Goal: Task Accomplishment & Management: Manage account settings

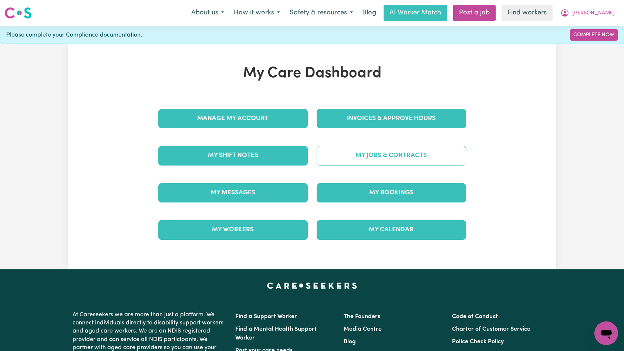
click at [357, 161] on link "My Jobs & Contracts" at bounding box center [391, 155] width 149 height 19
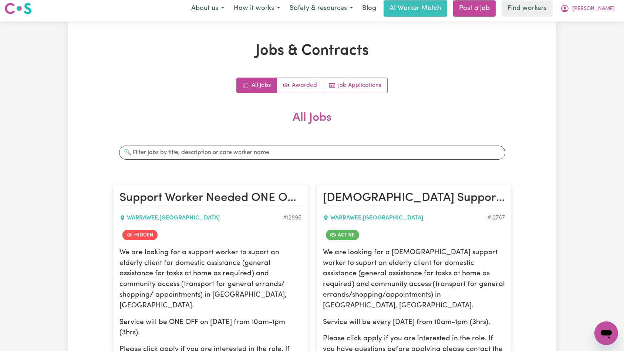
scroll to position [161, 0]
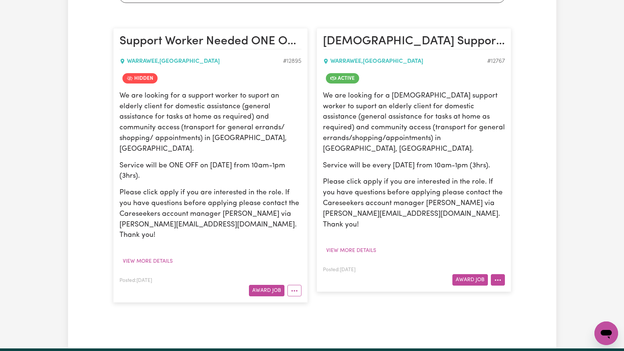
click at [501, 275] on button "More options" at bounding box center [498, 280] width 14 height 11
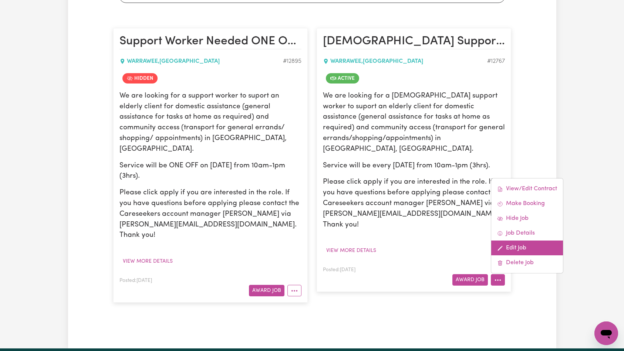
click at [525, 241] on link "Edit Job" at bounding box center [527, 248] width 72 height 15
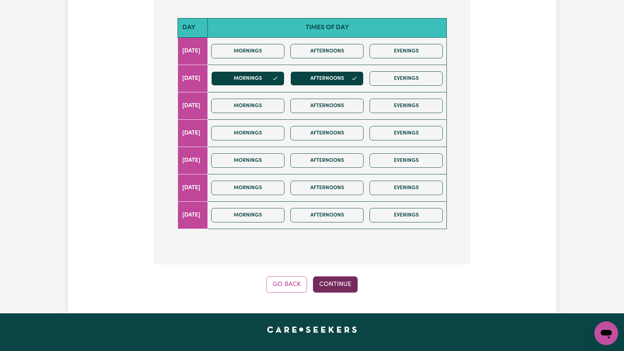
click at [331, 277] on button "Continue" at bounding box center [335, 285] width 45 height 16
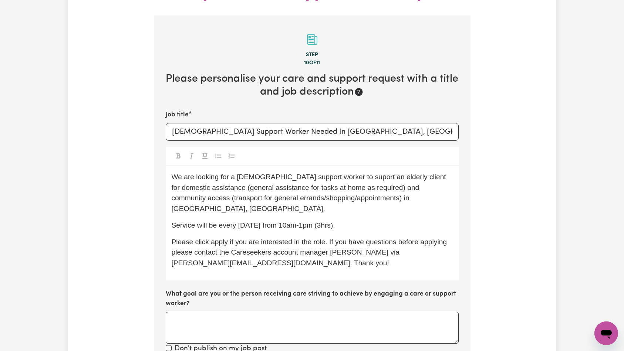
scroll to position [258, 0]
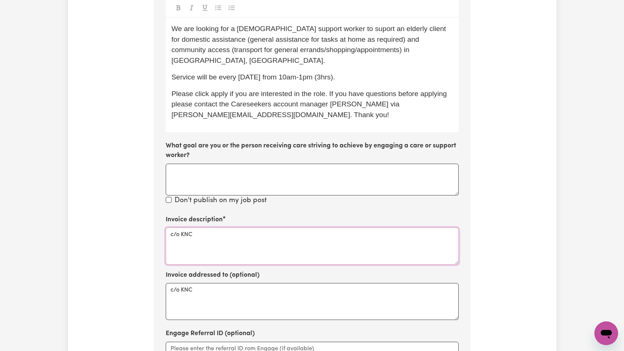
click at [293, 228] on textarea "c/o KNC" at bounding box center [312, 246] width 293 height 37
paste textarea "Domestic support and Social Support"
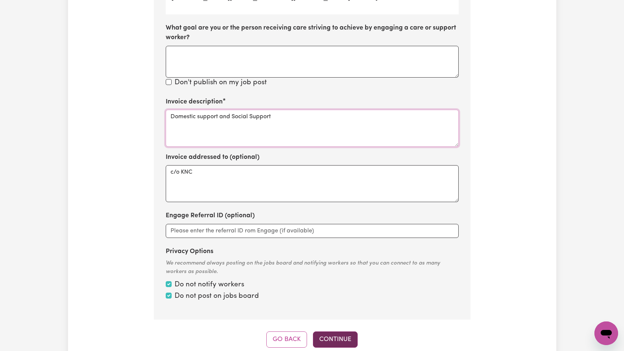
type textarea "Domestic support and Social Support"
click at [336, 332] on button "Continue" at bounding box center [335, 340] width 45 height 16
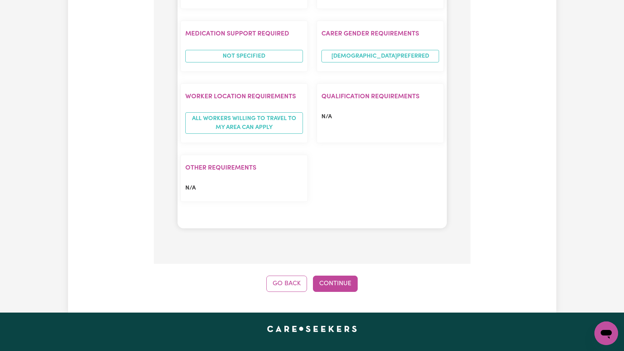
click at [347, 276] on button "Continue" at bounding box center [335, 284] width 45 height 16
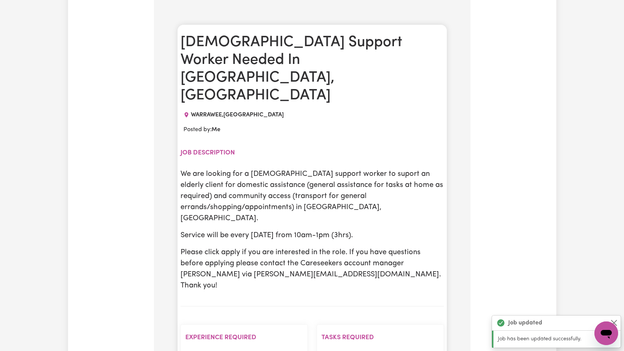
scroll to position [0, 0]
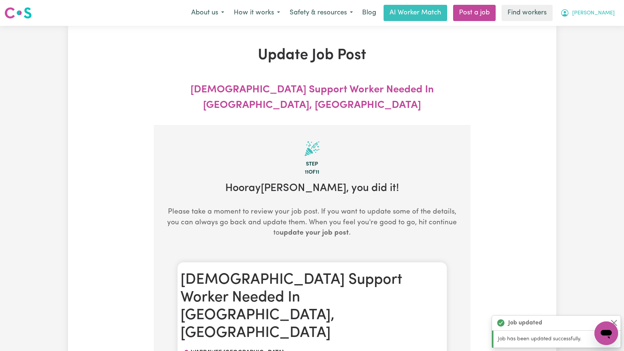
click at [602, 18] on button "[PERSON_NAME]" at bounding box center [588, 13] width 64 height 16
click at [600, 40] on link "Logout" at bounding box center [590, 43] width 58 height 14
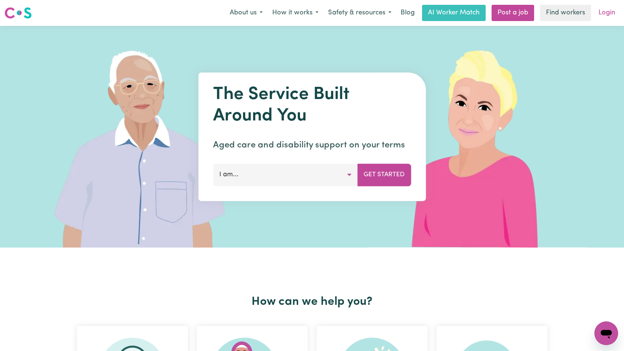
click at [608, 11] on link "Login" at bounding box center [607, 13] width 26 height 16
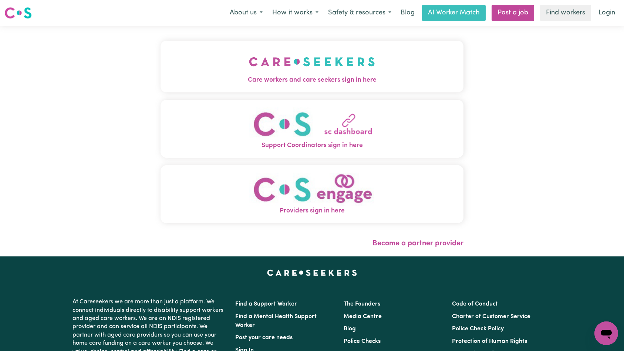
click at [205, 54] on button "Care workers and care seekers sign in here" at bounding box center [312, 67] width 303 height 52
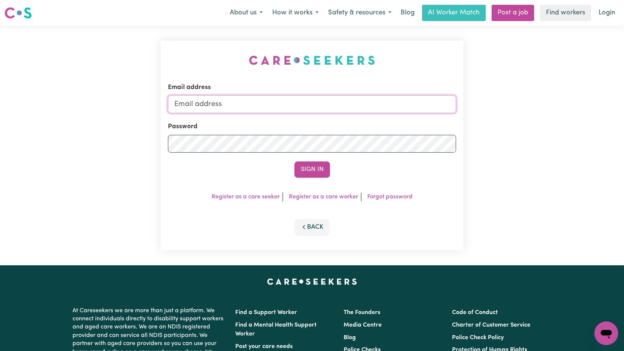
click at [309, 101] on input "Email address" at bounding box center [312, 104] width 289 height 18
type input "[EMAIL_ADDRESS][DOMAIN_NAME]"
click at [307, 167] on button "Sign In" at bounding box center [312, 170] width 36 height 16
